Goal: Task Accomplishment & Management: Manage account settings

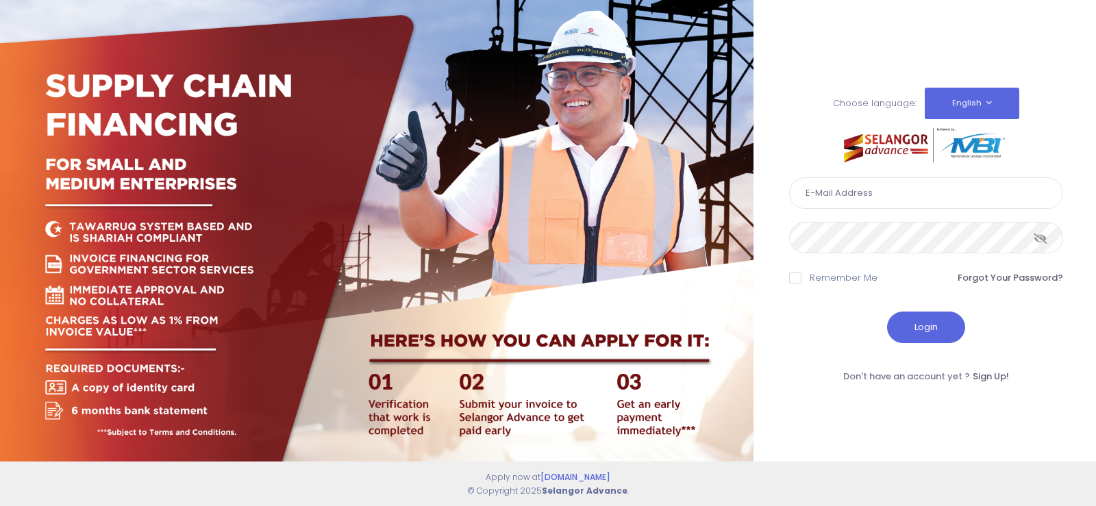
type input "[EMAIL_ADDRESS][DOMAIN_NAME]"
click at [887, 312] on button "Login" at bounding box center [926, 328] width 78 height 32
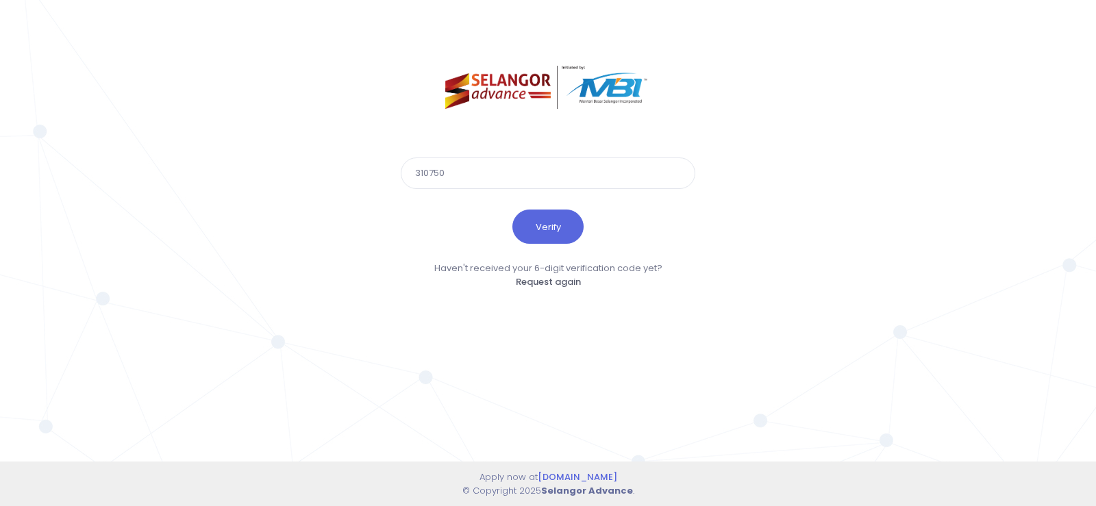
type input "310750"
click at [512, 210] on button "Verify" at bounding box center [547, 227] width 71 height 34
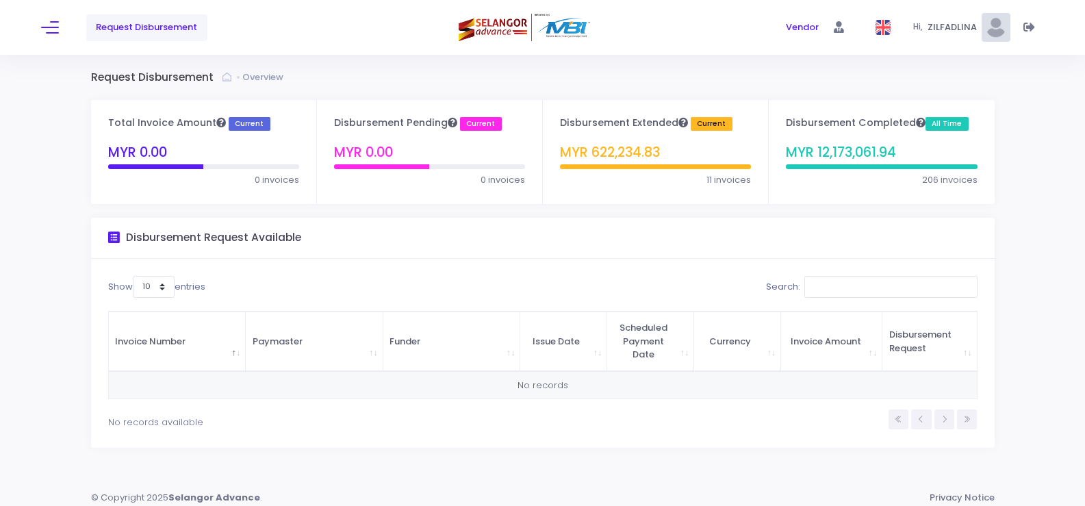
scroll to position [8, 0]
